Goal: Task Accomplishment & Management: Complete application form

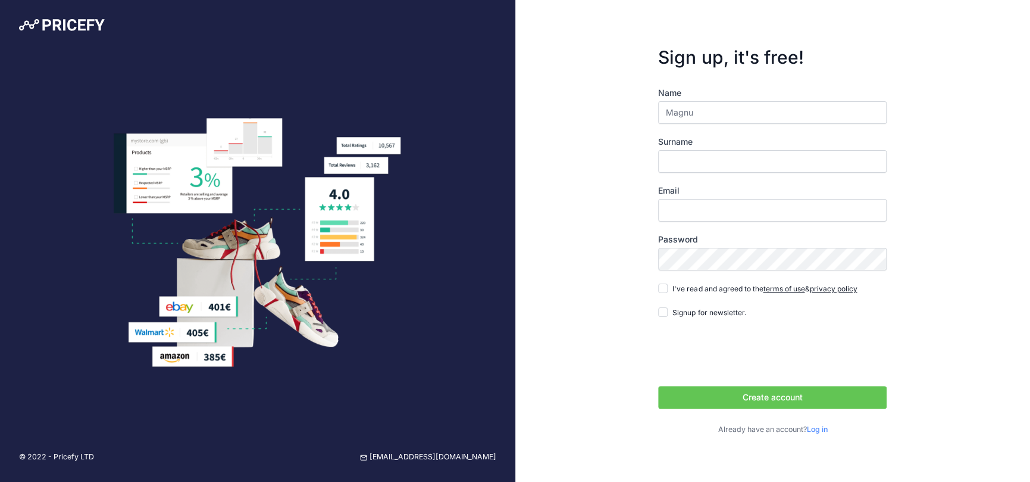
type input "[PERSON_NAME]"
type input "Versen"
type input "[PERSON_NAME]"
click at [688, 209] on input "Email" at bounding box center [772, 210] width 229 height 23
type input "[EMAIL_ADDRESS][DOMAIN_NAME]"
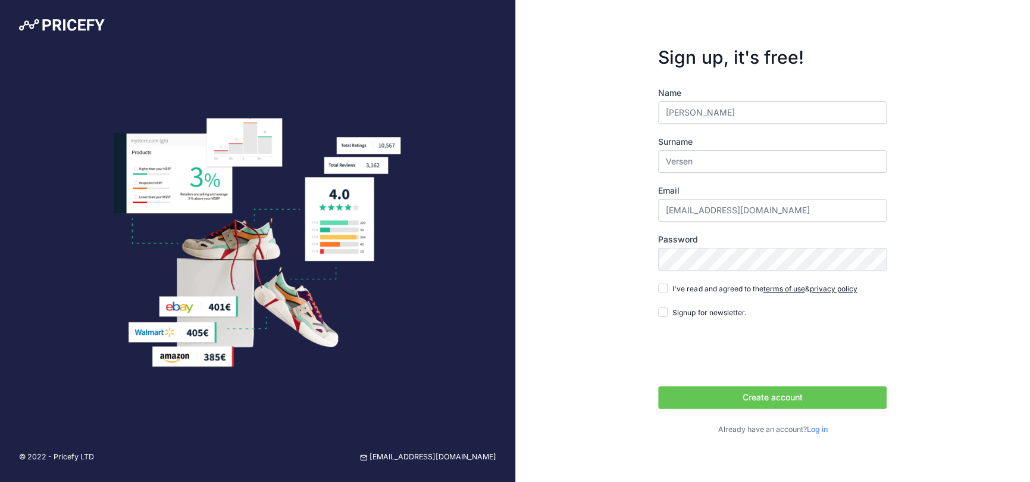
click at [784, 288] on link "terms of use" at bounding box center [784, 288] width 42 height 9
click at [661, 289] on input "I've read and agreed to the terms of use & privacy policy" at bounding box center [663, 288] width 10 height 10
checkbox input "true"
click at [779, 400] on button "Create account" at bounding box center [772, 397] width 229 height 23
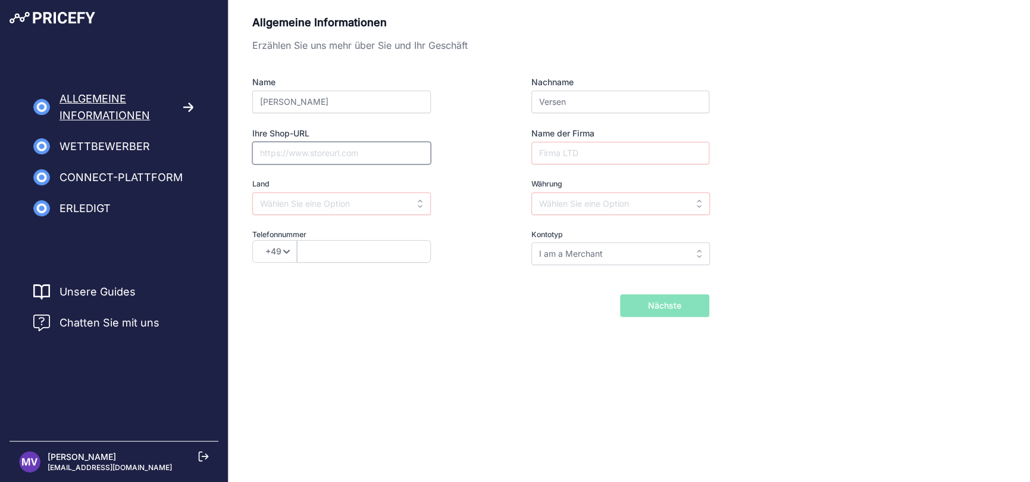
click at [289, 155] on input "Ihre Shop-URL" at bounding box center [341, 153] width 179 height 23
type input "[DOMAIN_NAME]"
click at [401, 201] on input "text" at bounding box center [341, 203] width 179 height 23
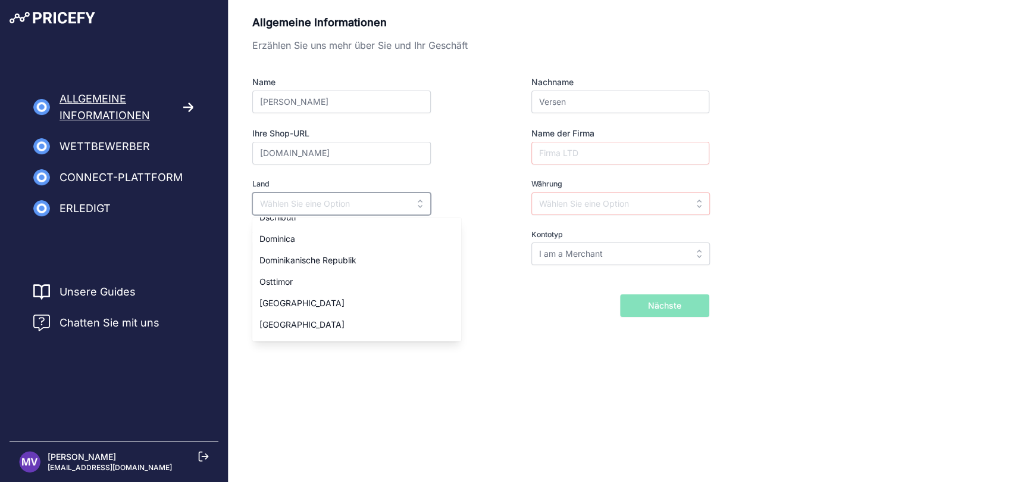
scroll to position [1310, 0]
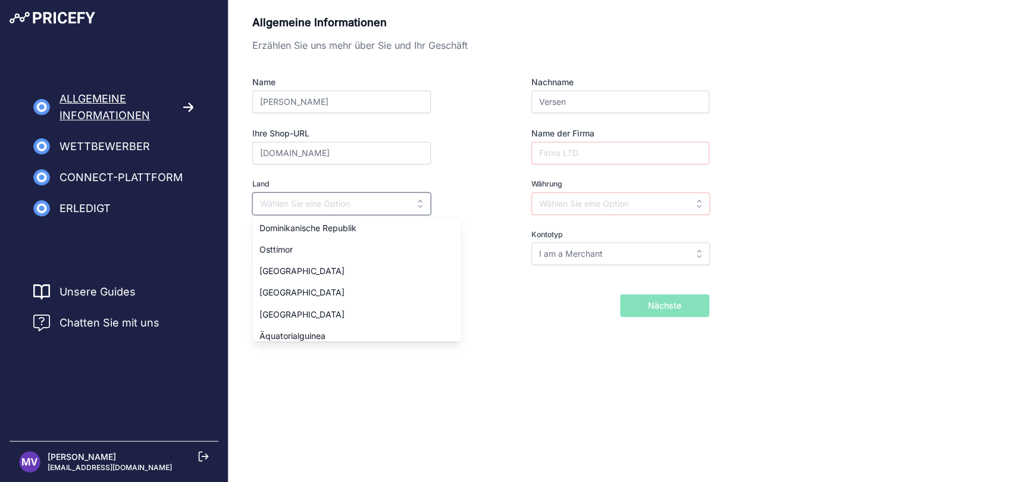
click at [327, 201] on input "text" at bounding box center [341, 203] width 179 height 23
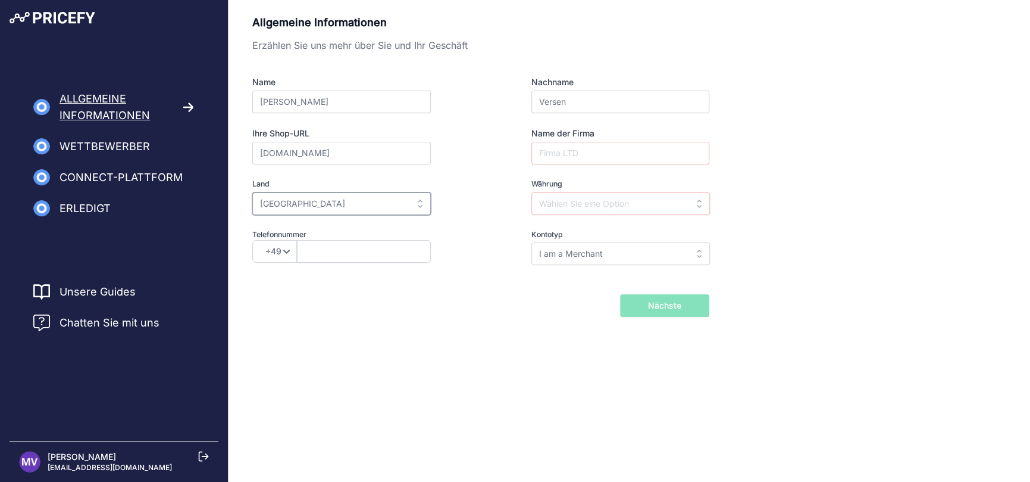
type input "Germany"
click at [497, 180] on div "Währung Select currency AED ALL AMD ANG AOA AQD ARS AUD AWG AZN BAM AED" at bounding box center [598, 197] width 221 height 36
drag, startPoint x: 402, startPoint y: 157, endPoint x: 178, endPoint y: 129, distance: 226.2
click at [151, 120] on div "Allgemeine Informationen Wettbewerber Connect-Plattform Importprodukte" at bounding box center [515, 184] width 1030 height 369
click at [460, 157] on div at bounding box center [362, 153] width 221 height 23
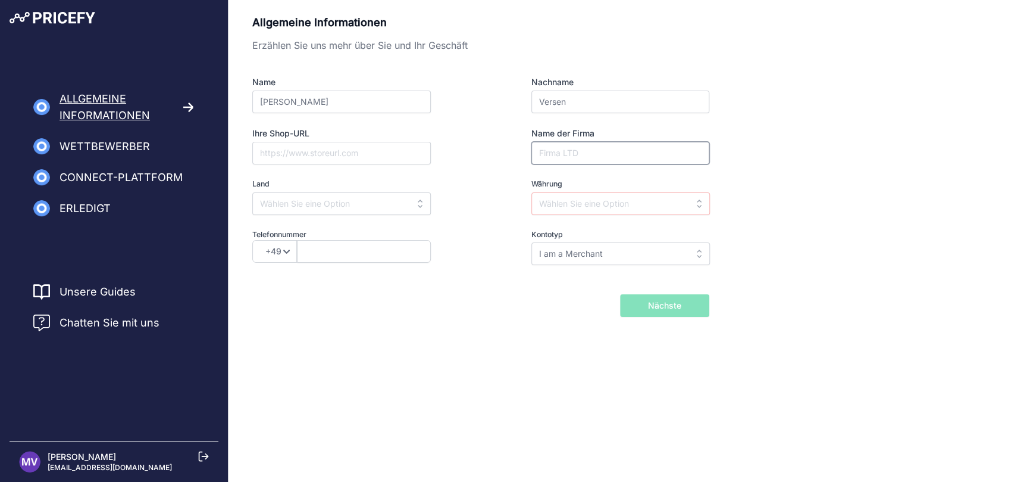
click at [541, 151] on input "Name der Firma" at bounding box center [621, 153] width 178 height 23
type input "Kaufhaus am Ostbahnhof GmbH&Co KG"
click at [699, 202] on input "text" at bounding box center [621, 203] width 179 height 23
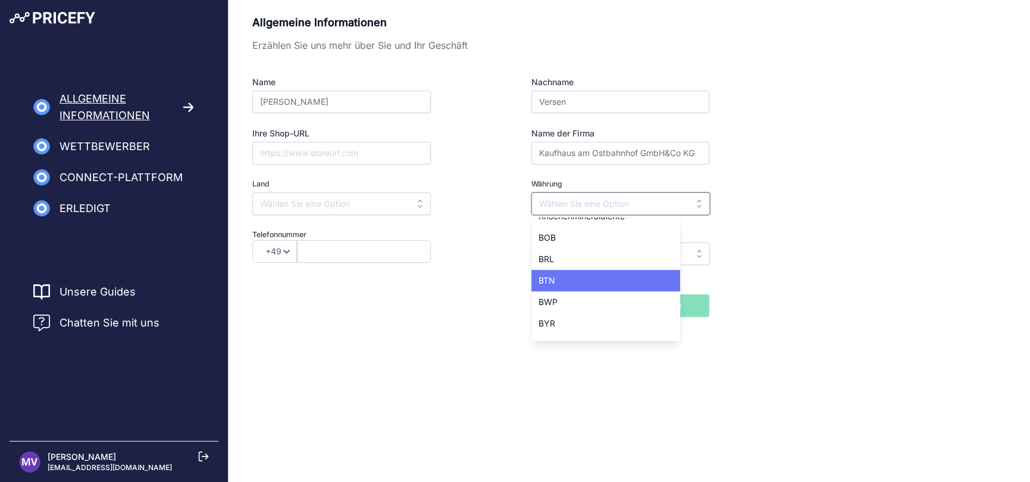
scroll to position [417, 0]
click at [541, 196] on input "text" at bounding box center [621, 203] width 179 height 23
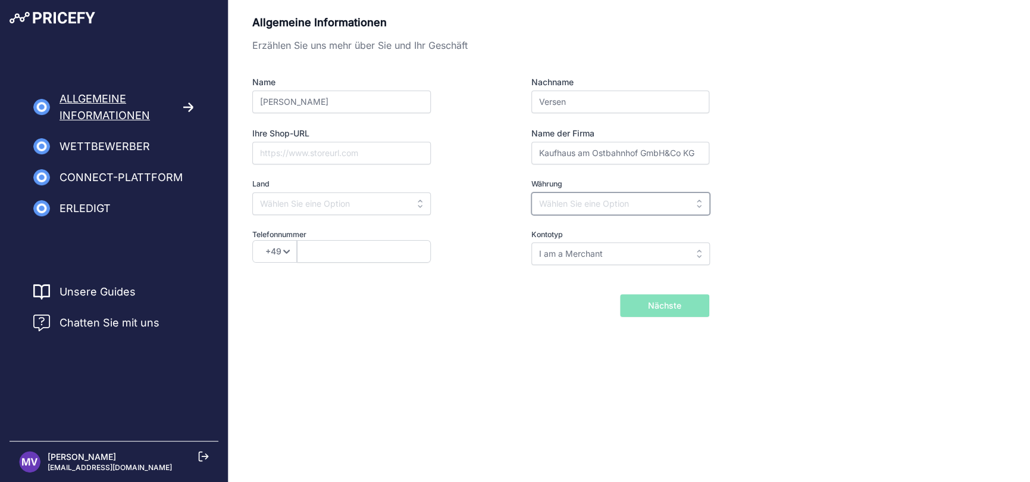
type input "E"
click at [698, 204] on input "text" at bounding box center [621, 203] width 179 height 23
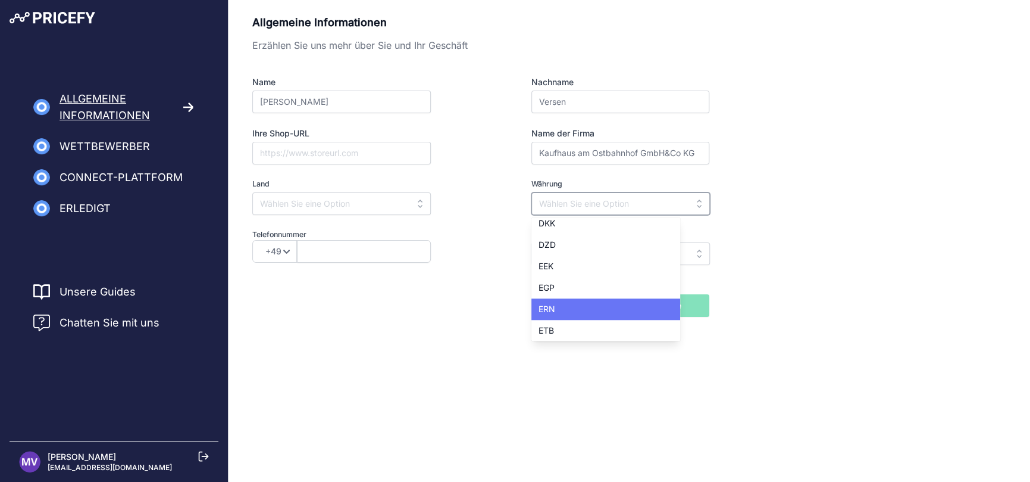
scroll to position [774, 0]
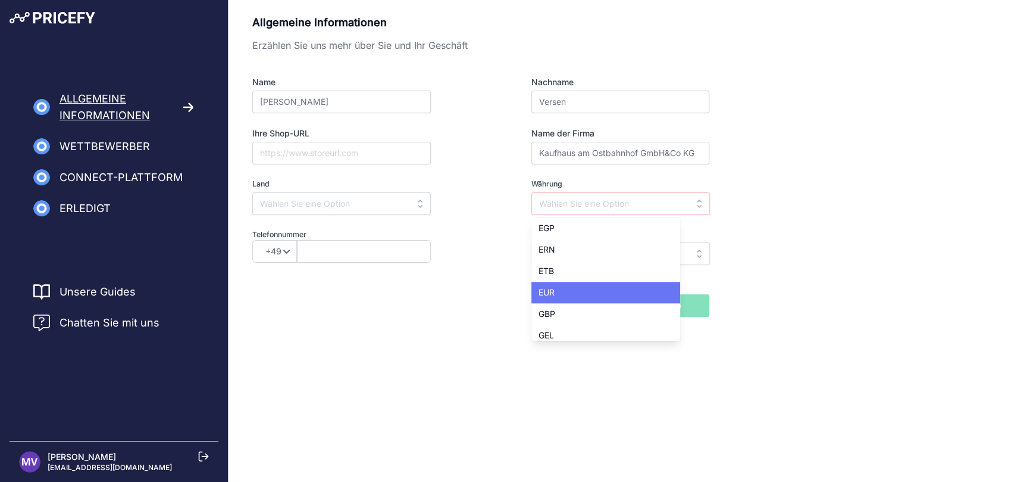
click at [611, 282] on div "EUR" at bounding box center [606, 292] width 149 height 21
type input "EUR"
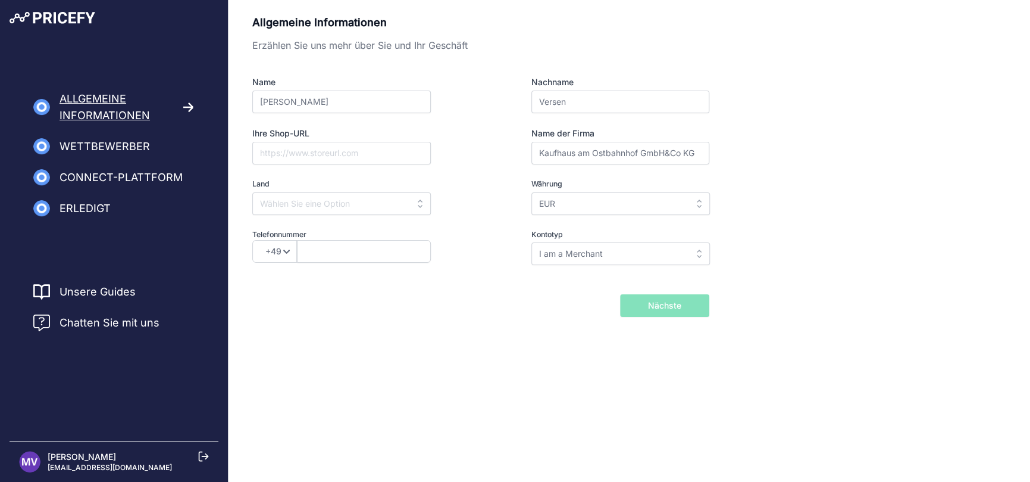
scroll to position [0, 0]
click at [701, 252] on input "I am a Merchant" at bounding box center [621, 253] width 179 height 23
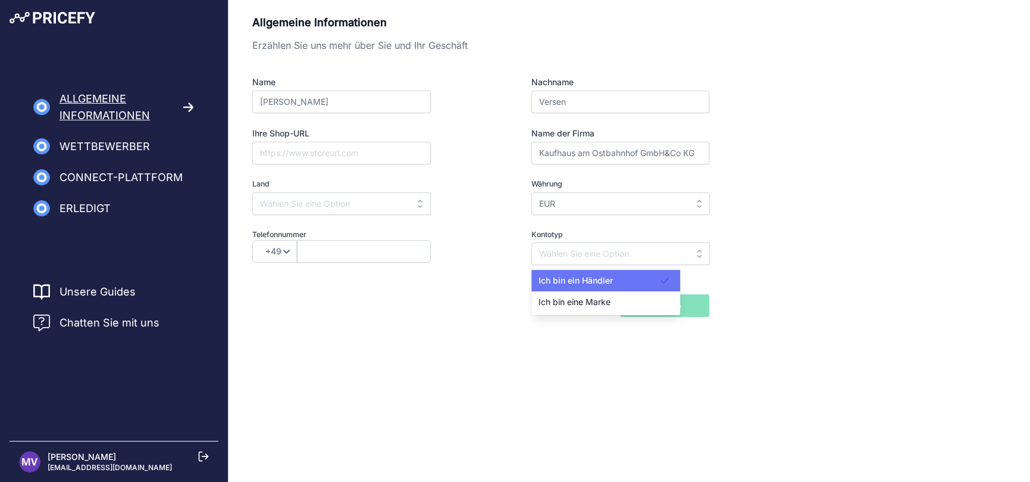
click at [596, 278] on font "Ich bin ein Händler" at bounding box center [576, 280] width 74 height 10
type input "I am a Merchant"
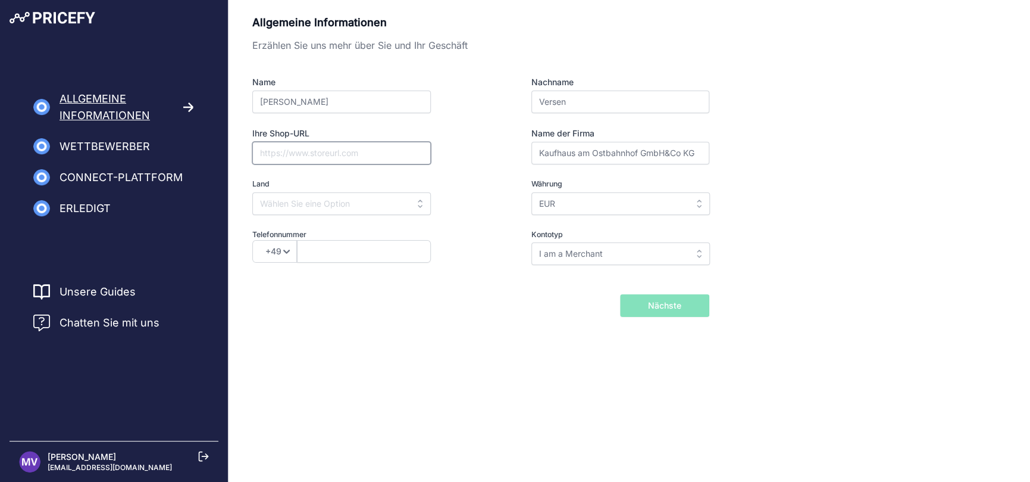
click at [264, 152] on input "Ihre Shop-URL" at bounding box center [341, 153] width 179 height 23
type input "www.kaufring-muenchen.de"
click at [301, 208] on input "text" at bounding box center [341, 203] width 179 height 23
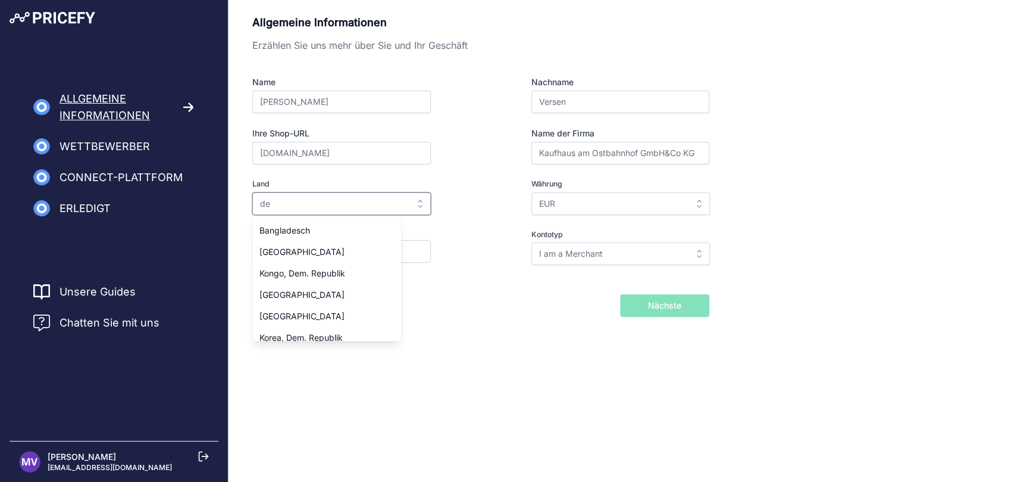
type input "d"
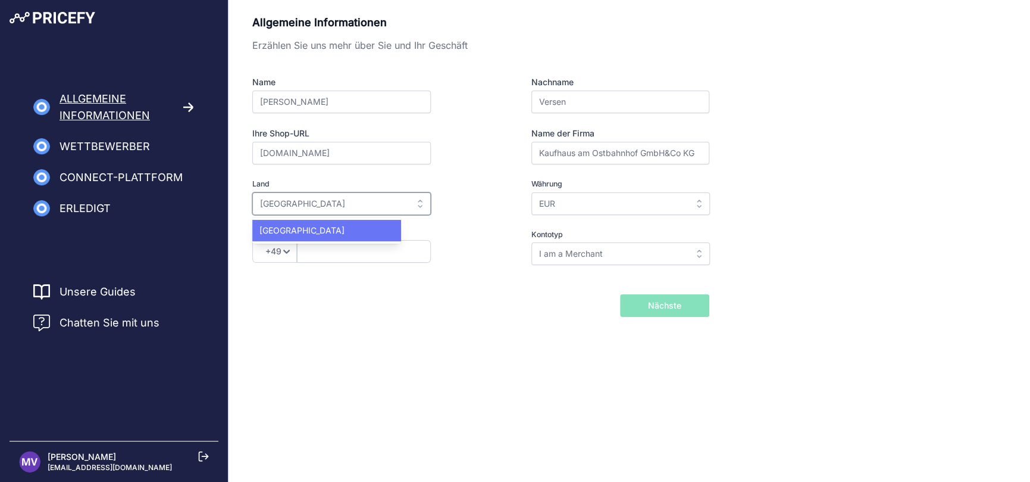
type input "[GEOGRAPHIC_DATA]"
click at [286, 223] on div "Deutschland" at bounding box center [326, 230] width 149 height 21
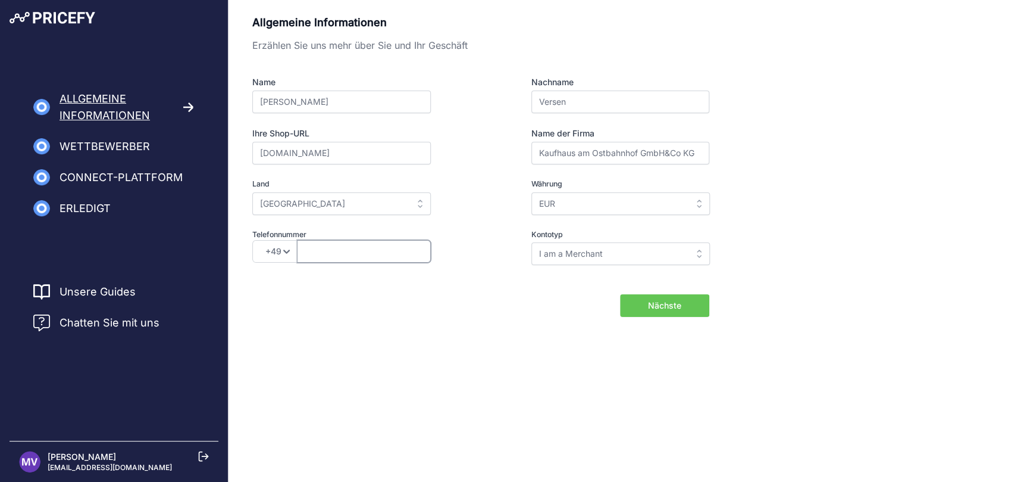
click at [332, 254] on input "text" at bounding box center [364, 251] width 134 height 23
type input "894585540"
click at [664, 301] on font "Nächste" at bounding box center [664, 305] width 33 height 10
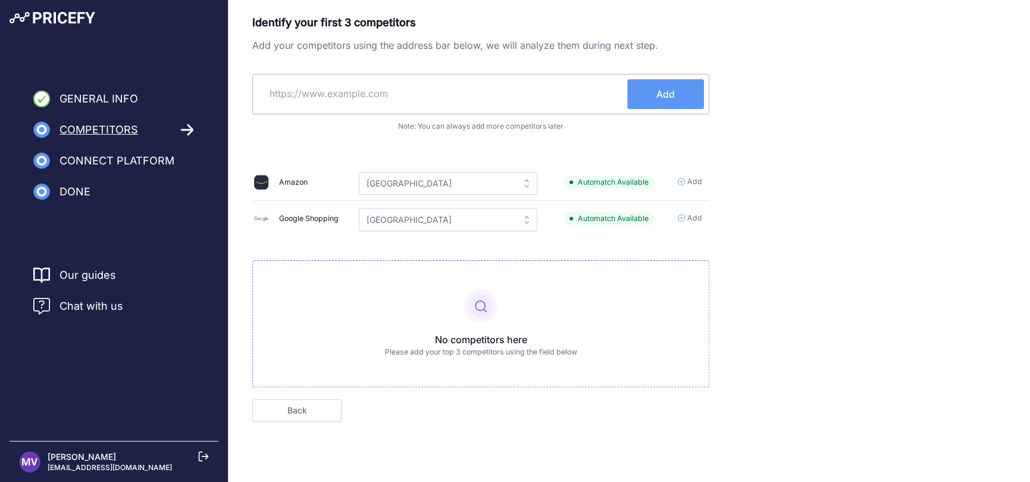
click at [691, 180] on span "Add" at bounding box center [695, 181] width 15 height 11
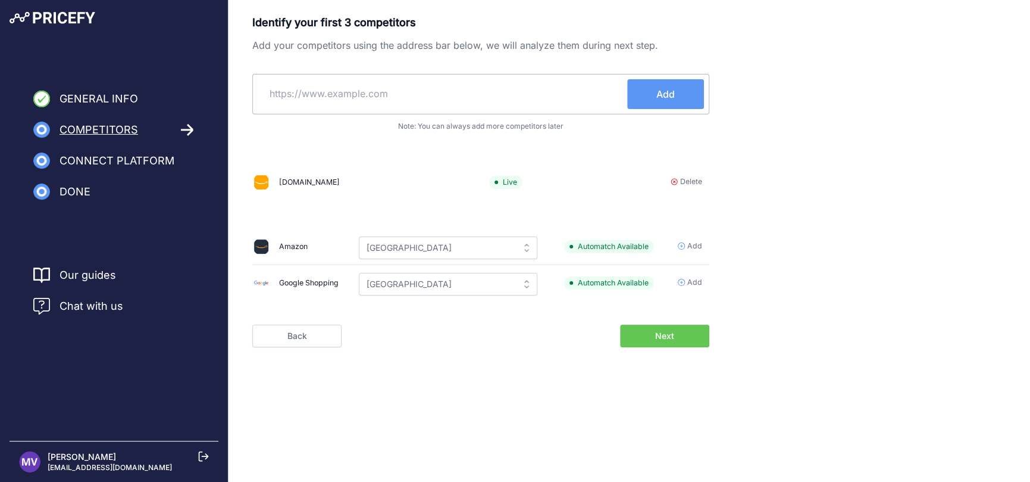
click at [673, 179] on icon at bounding box center [674, 182] width 6 height 6
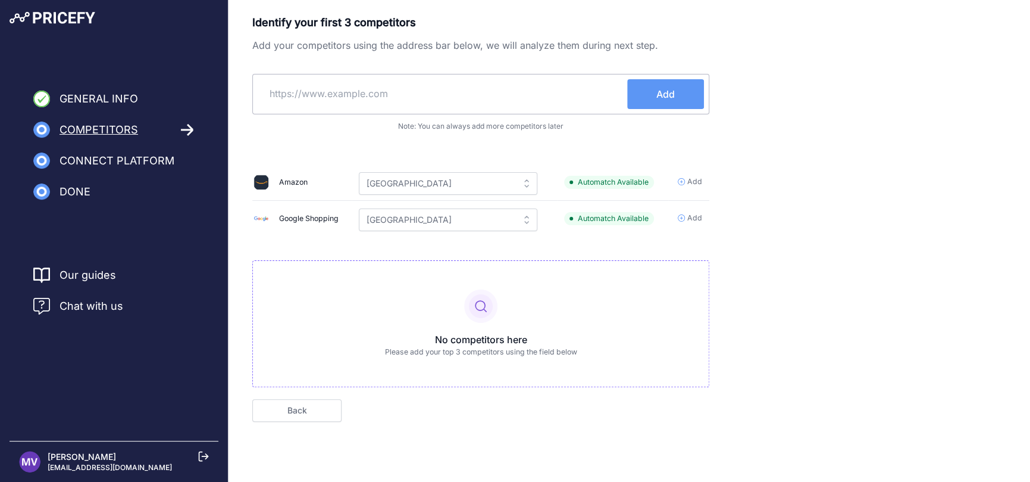
click at [682, 211] on td "Add" at bounding box center [688, 219] width 41 height 36
click at [683, 217] on icon at bounding box center [681, 217] width 7 height 7
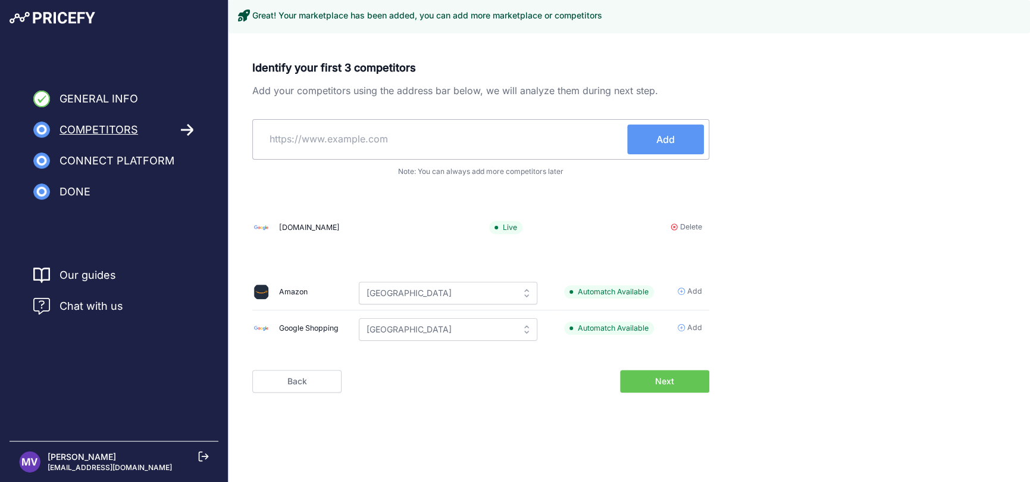
click at [681, 310] on td "Add" at bounding box center [688, 328] width 41 height 36
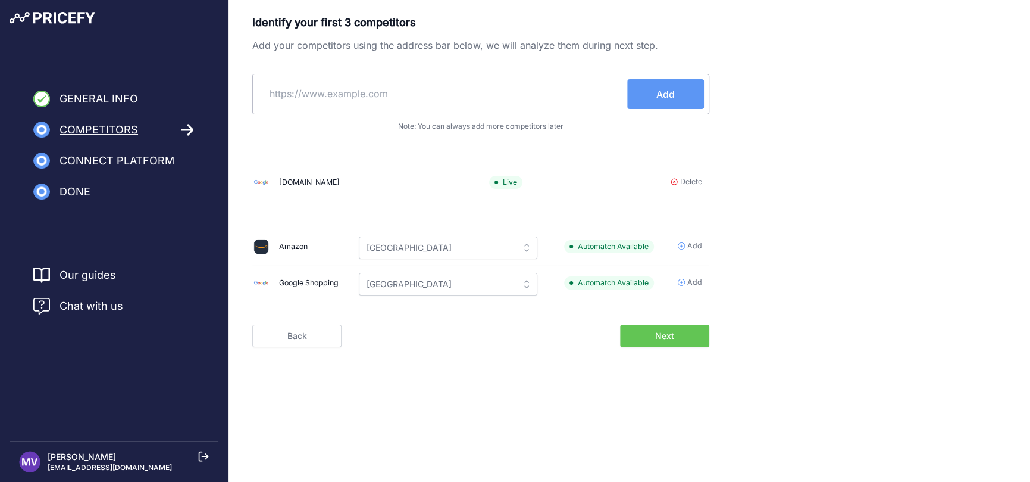
click at [682, 245] on icon at bounding box center [681, 245] width 7 height 7
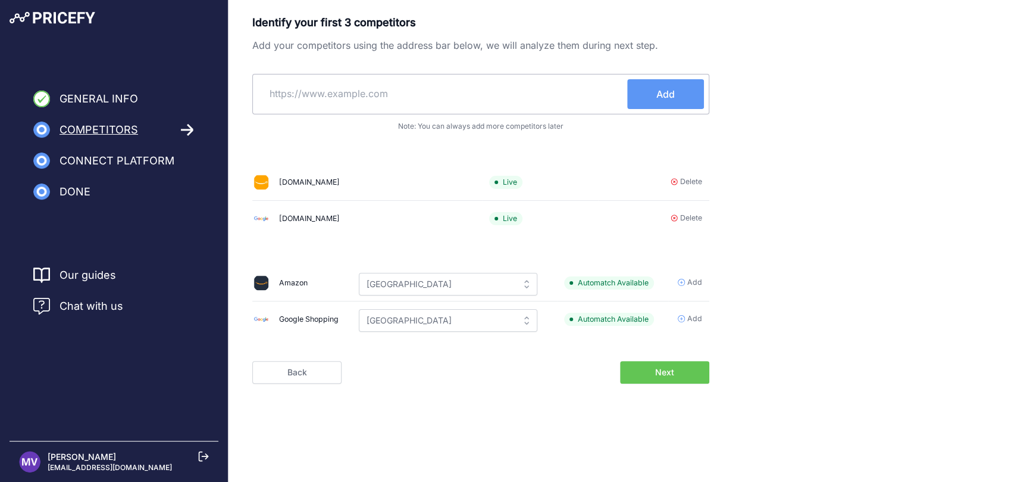
click at [288, 92] on input "text" at bounding box center [443, 93] width 370 height 29
type input "[DOMAIN_NAME][PERSON_NAME]"
click at [663, 90] on span "Add" at bounding box center [666, 94] width 18 height 14
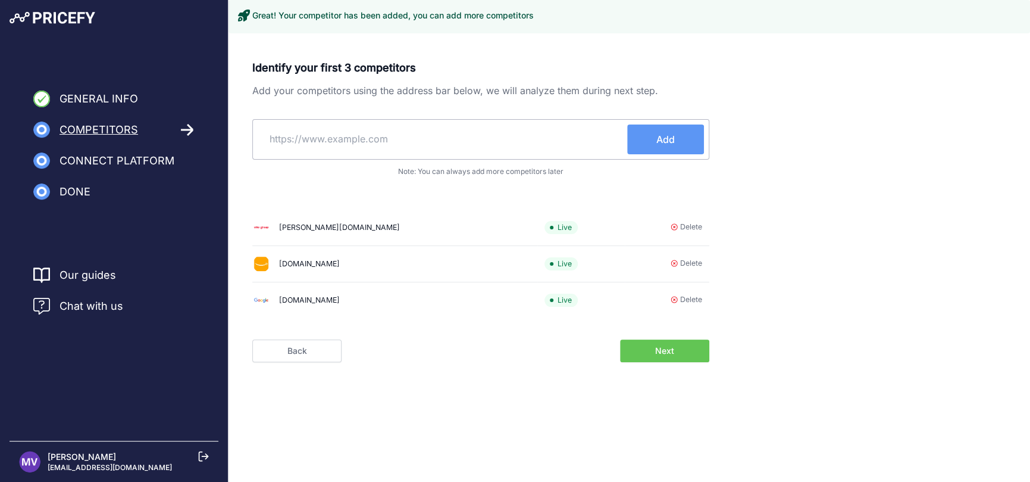
click at [661, 351] on span "Next" at bounding box center [664, 351] width 19 height 12
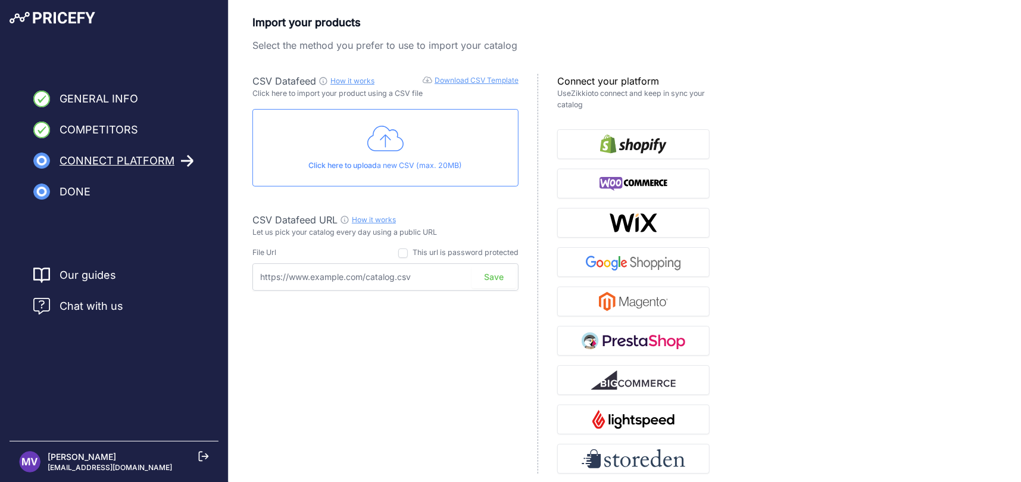
click at [342, 79] on link "How it works" at bounding box center [352, 80] width 44 height 9
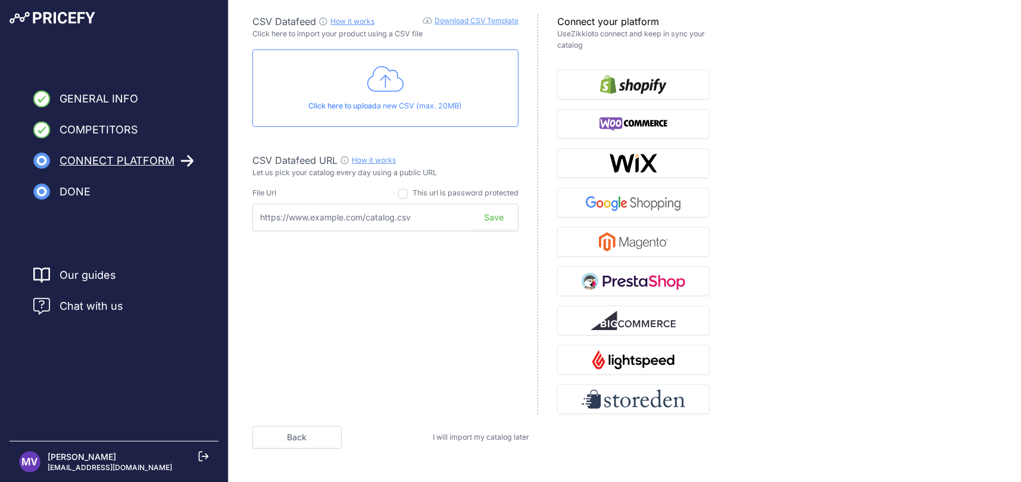
scroll to position [77, 0]
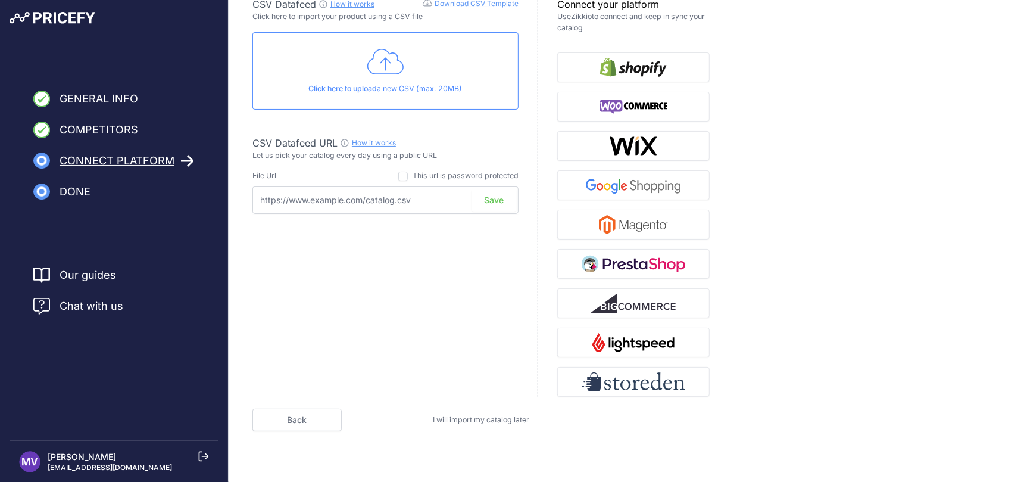
click at [474, 416] on span "I will import my catalog later" at bounding box center [481, 419] width 96 height 9
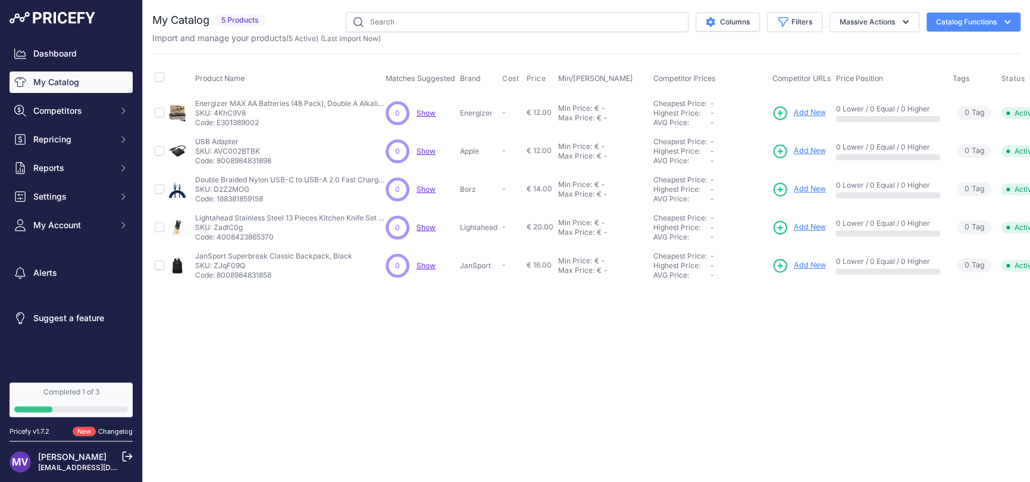
click at [738, 388] on div "Close You are not connected to the internet." at bounding box center [587, 241] width 888 height 482
